Goal: Find specific page/section: Find specific page/section

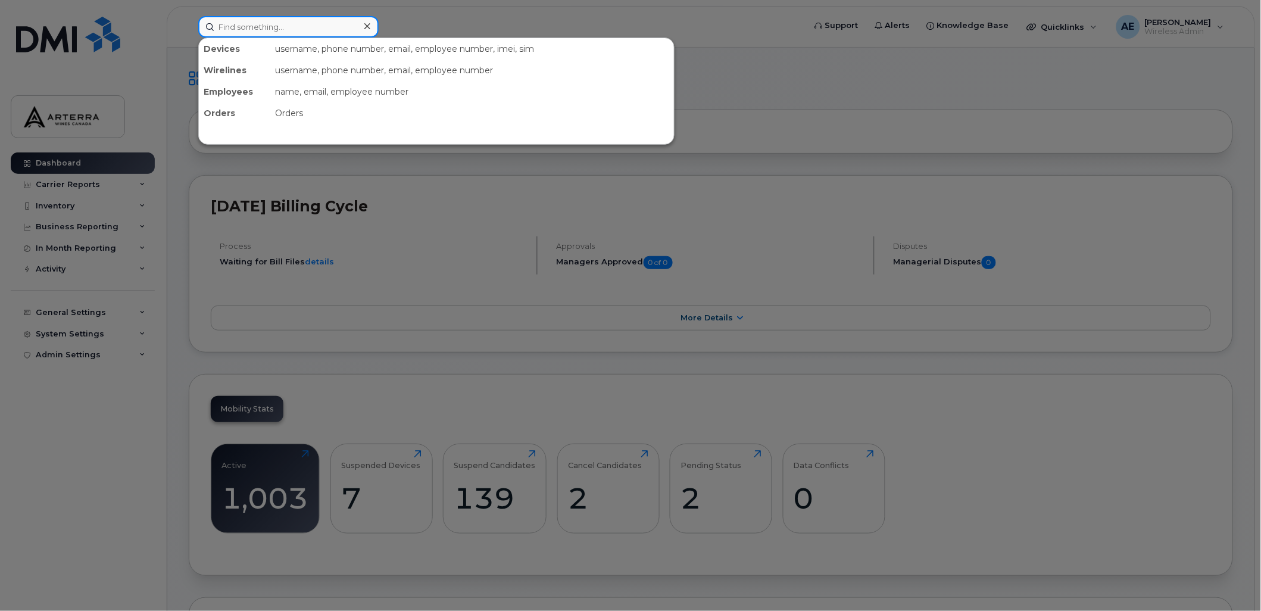
click at [346, 30] on input at bounding box center [288, 26] width 180 height 21
type input "[PERSON_NAME]"
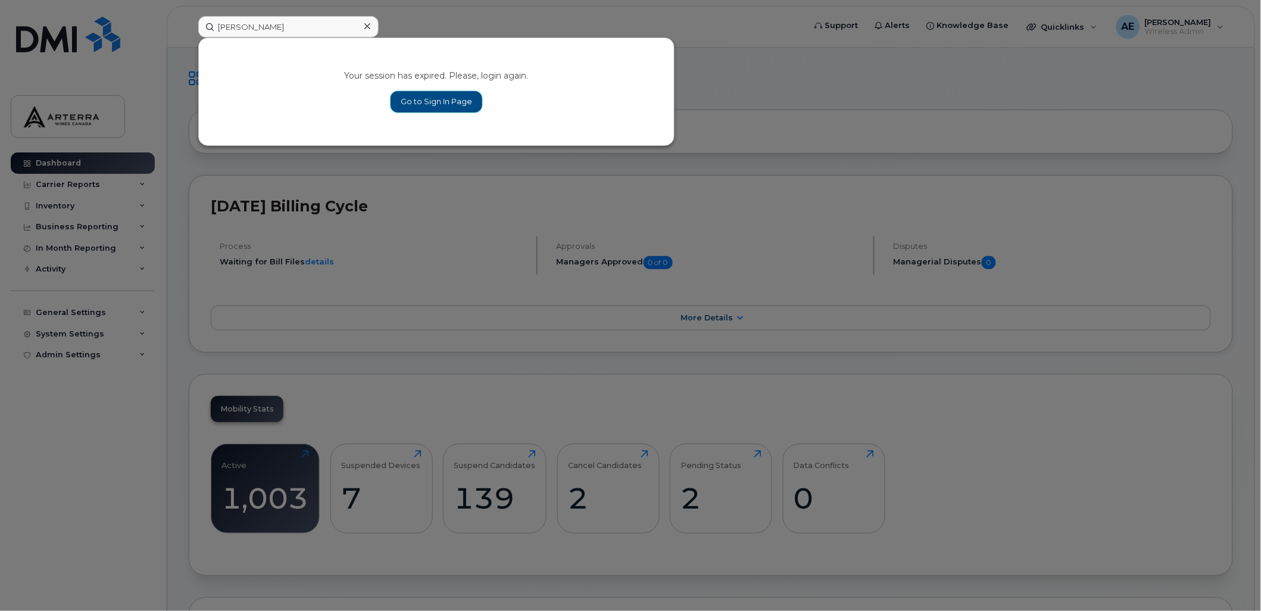
click at [437, 98] on link "Go to Sign In Page" at bounding box center [437, 101] width 92 height 21
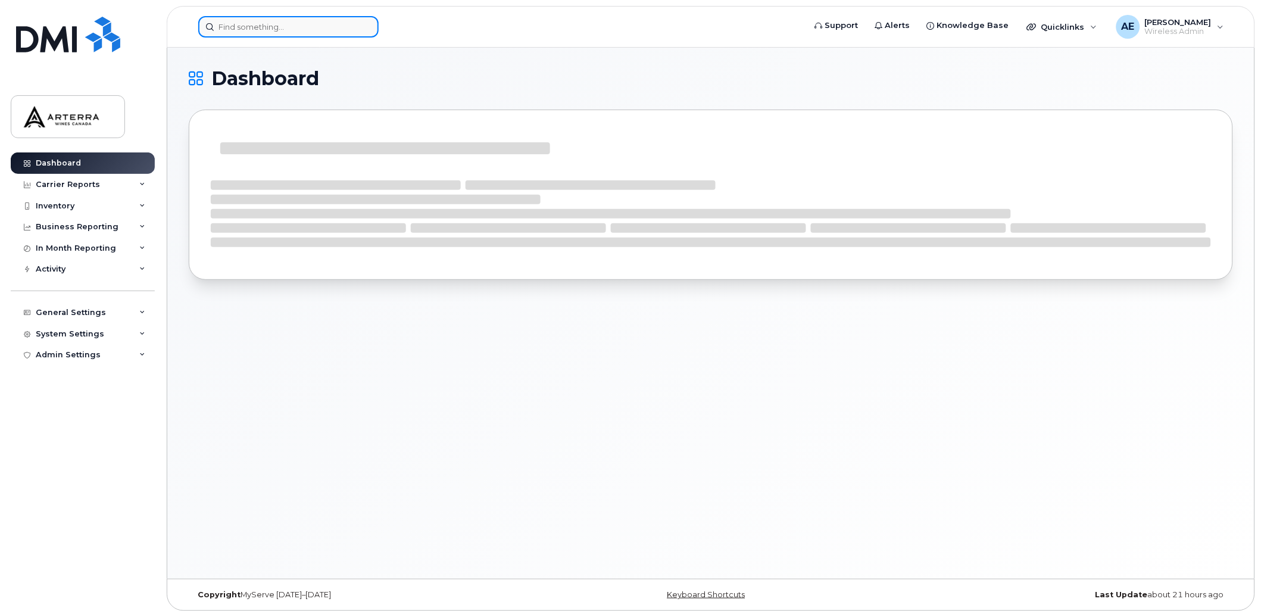
click at [277, 27] on input at bounding box center [288, 26] width 180 height 21
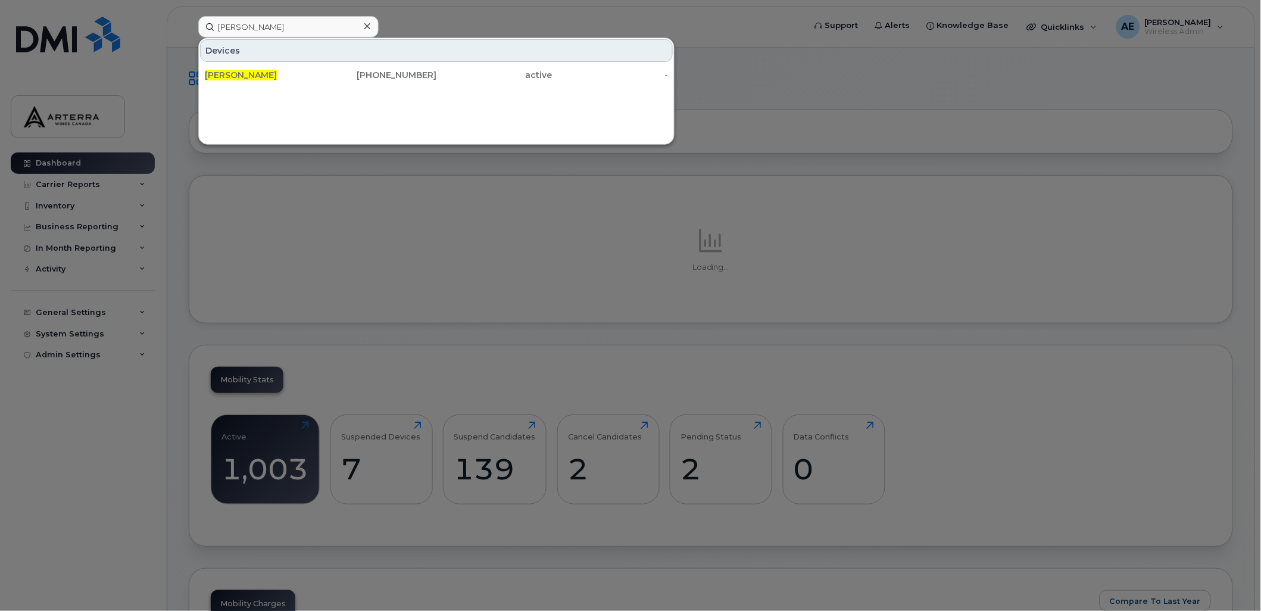
click at [801, 63] on div at bounding box center [630, 305] width 1261 height 611
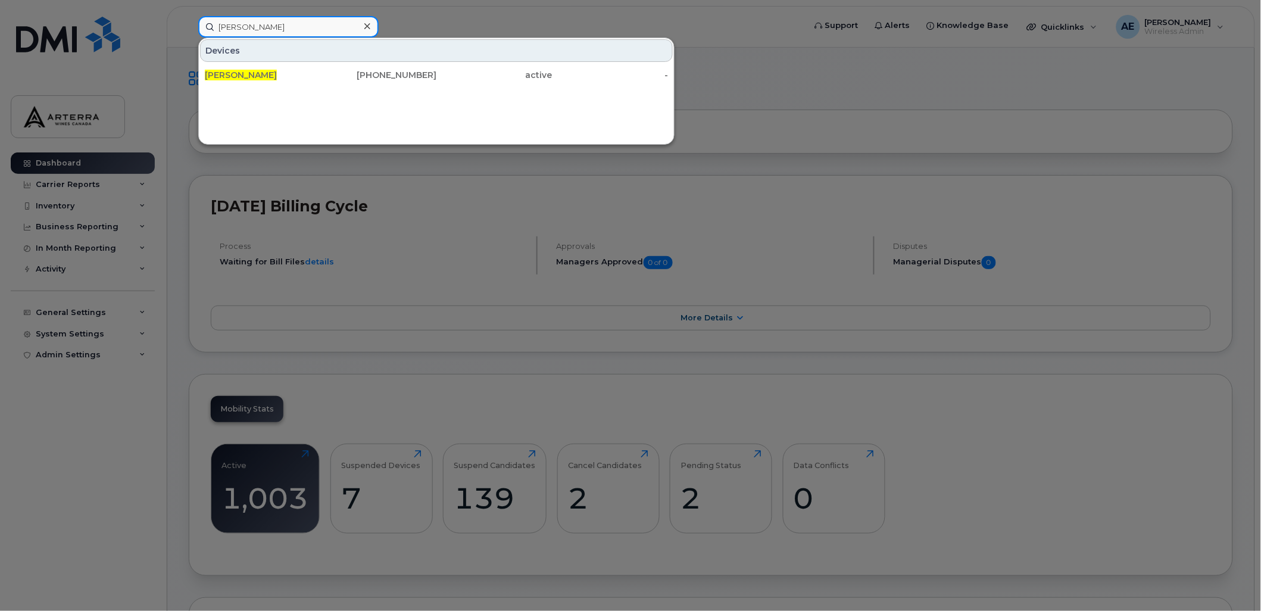
click at [302, 30] on input "[PERSON_NAME]" at bounding box center [288, 26] width 180 height 21
drag, startPoint x: 302, startPoint y: 30, endPoint x: 293, endPoint y: 40, distance: 13.5
click at [293, 38] on div "Ramandeep Kaur Devices Ramandeep Kaur 416-525-8496 active -" at bounding box center [497, 26] width 599 height 21
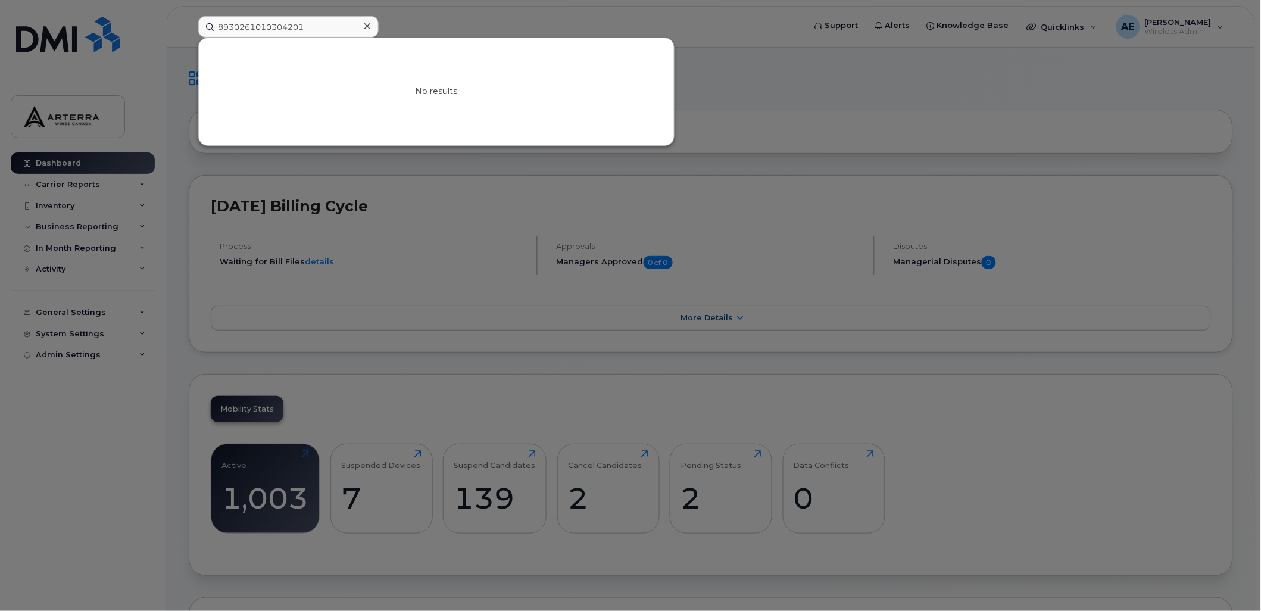
click at [599, 15] on div at bounding box center [630, 305] width 1261 height 611
click at [292, 26] on input "8930261010304201" at bounding box center [288, 26] width 180 height 21
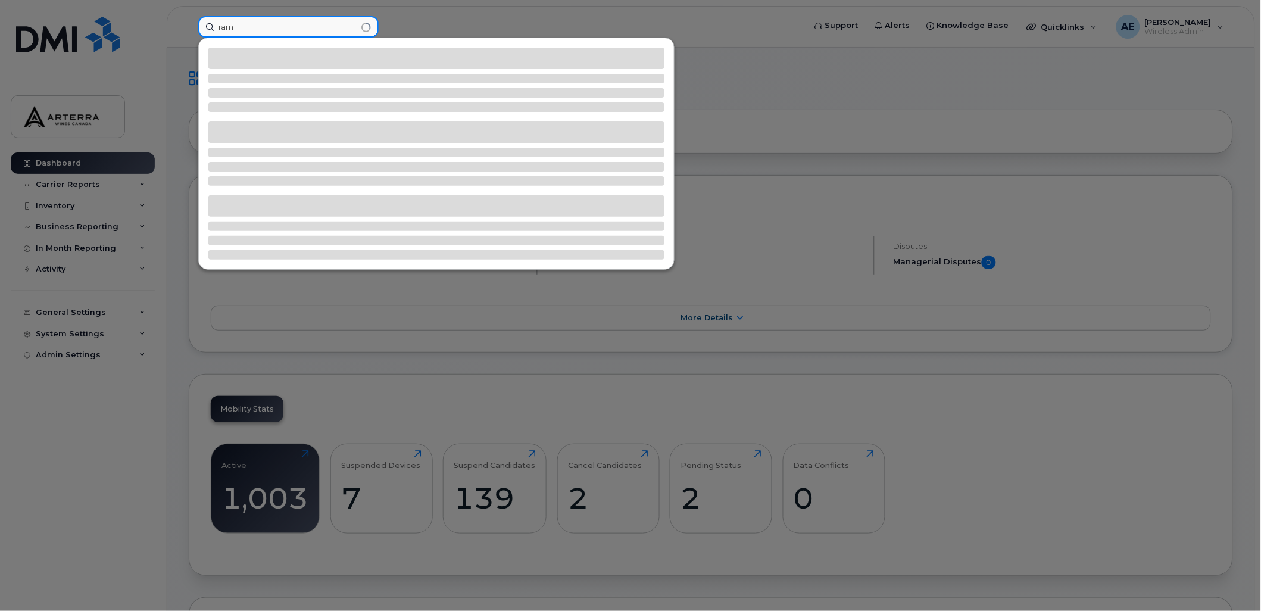
type input "[PERSON_NAME]"
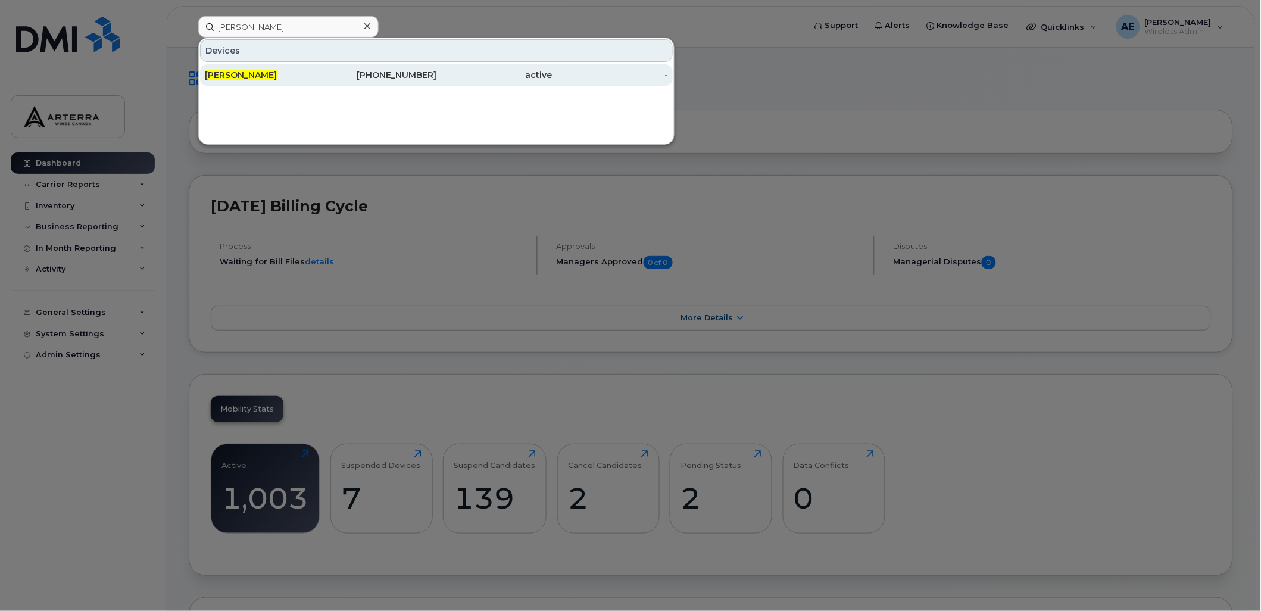
click at [292, 75] on div "[PERSON_NAME]" at bounding box center [263, 75] width 116 height 12
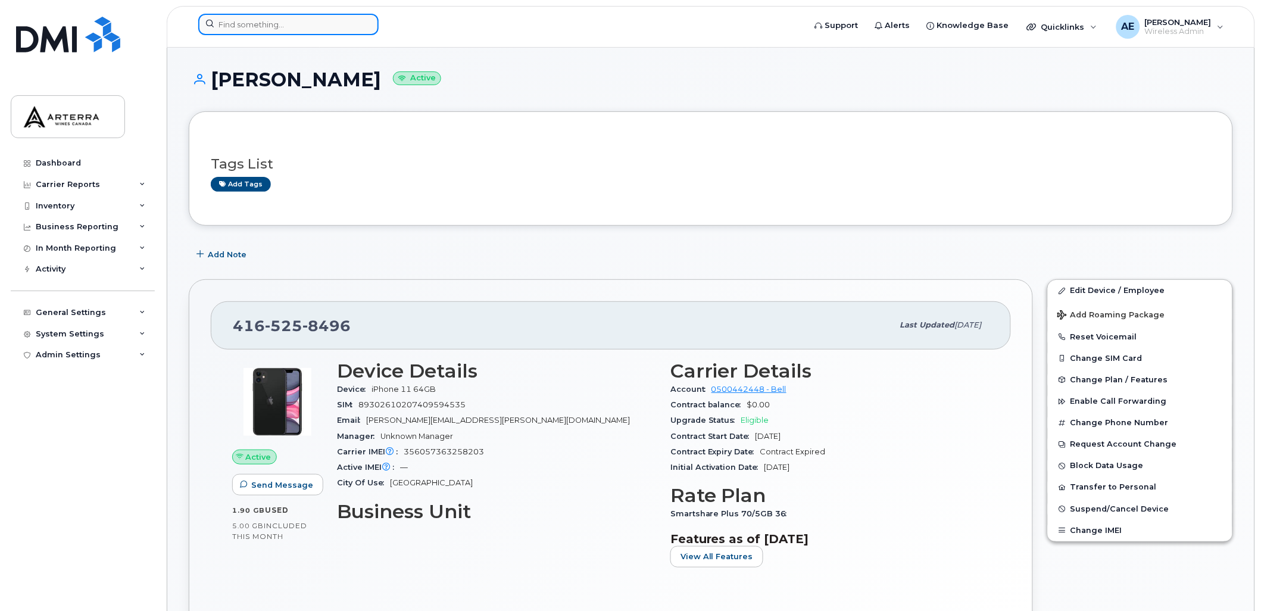
click at [280, 28] on input at bounding box center [288, 24] width 180 height 21
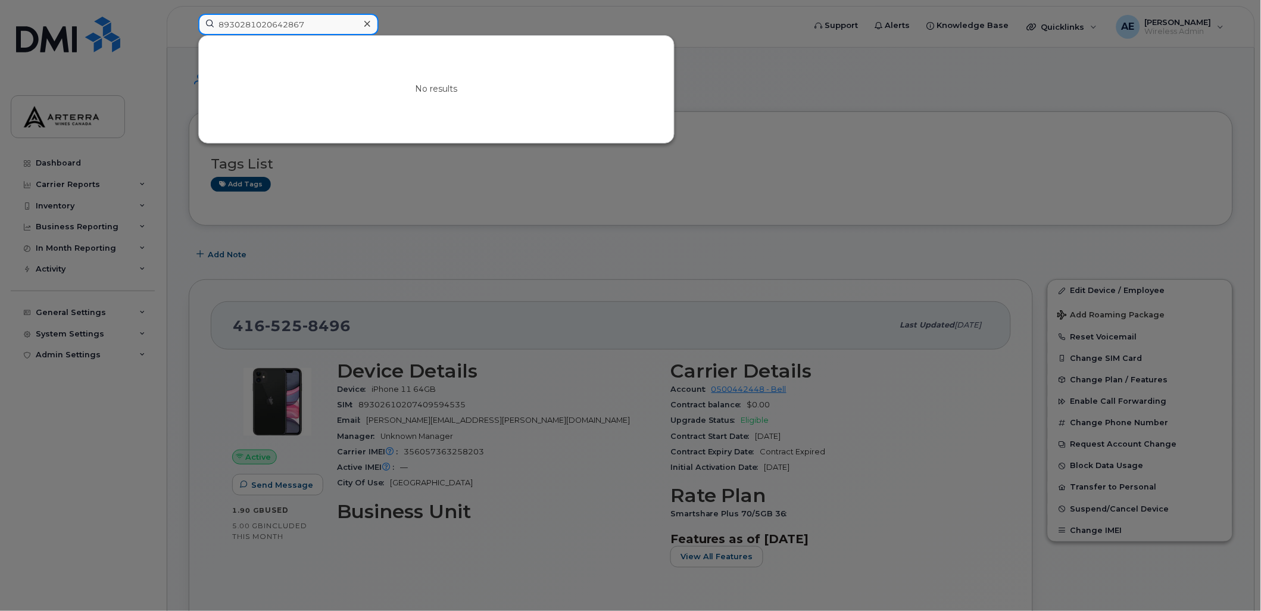
type input "8930281020642867"
click at [424, 11] on div at bounding box center [630, 305] width 1261 height 611
